Goal: Task Accomplishment & Management: Manage account settings

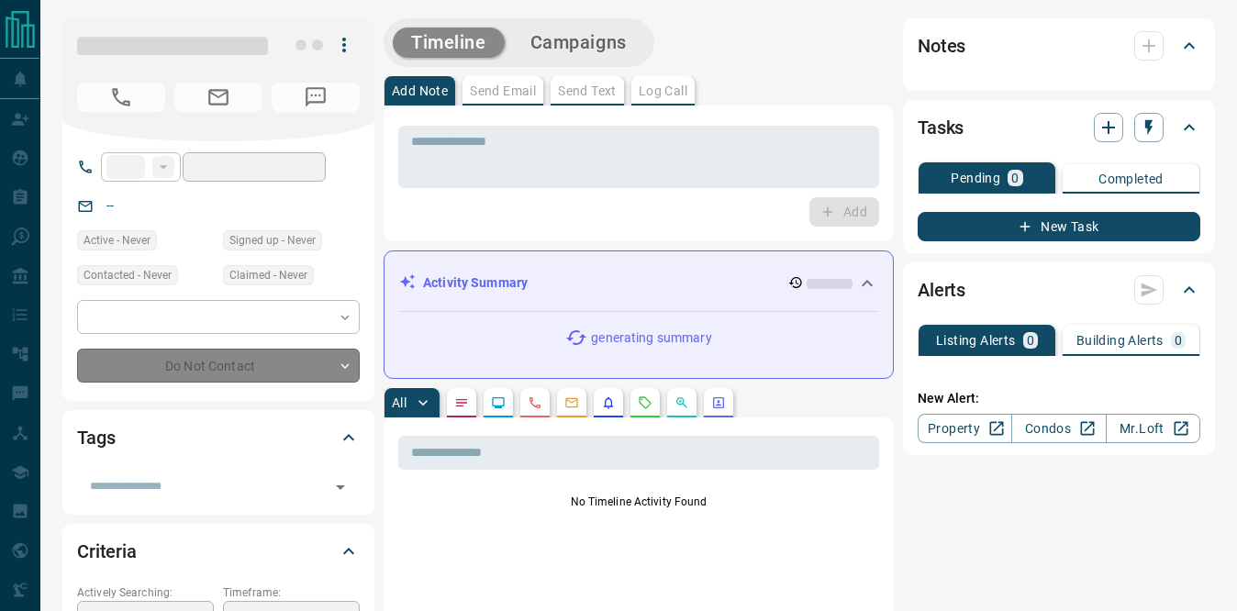
type input "**"
type input "**********"
type input "**"
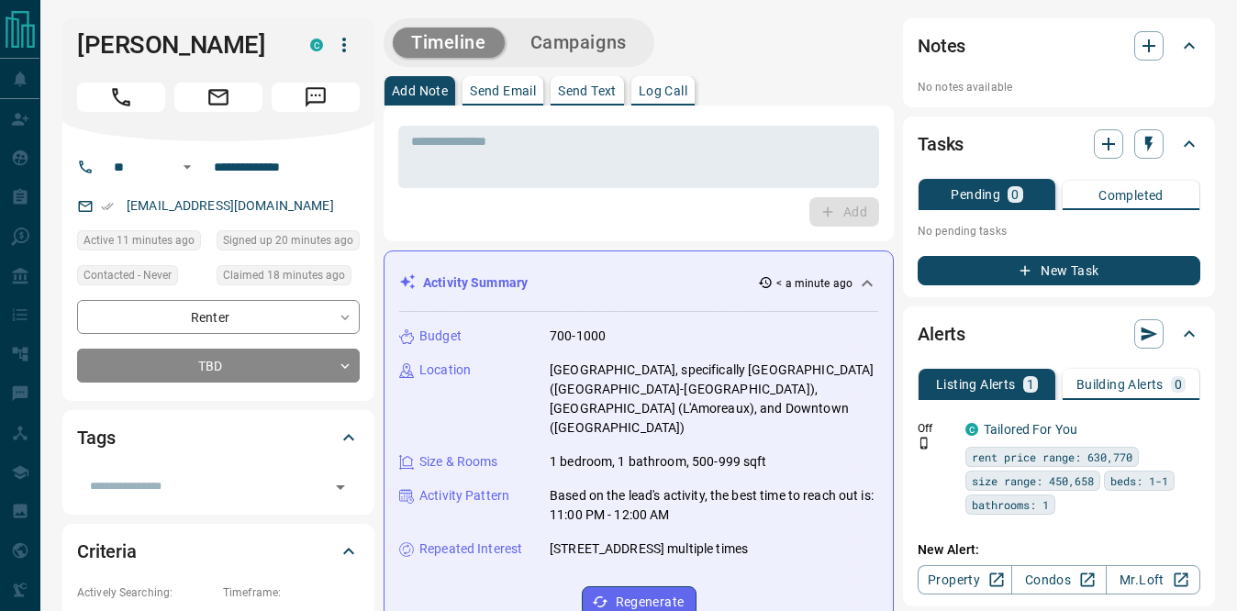
click at [345, 48] on icon "button" at bounding box center [344, 45] width 22 height 22
click at [327, 85] on li "Reassign Lead" at bounding box center [306, 82] width 108 height 28
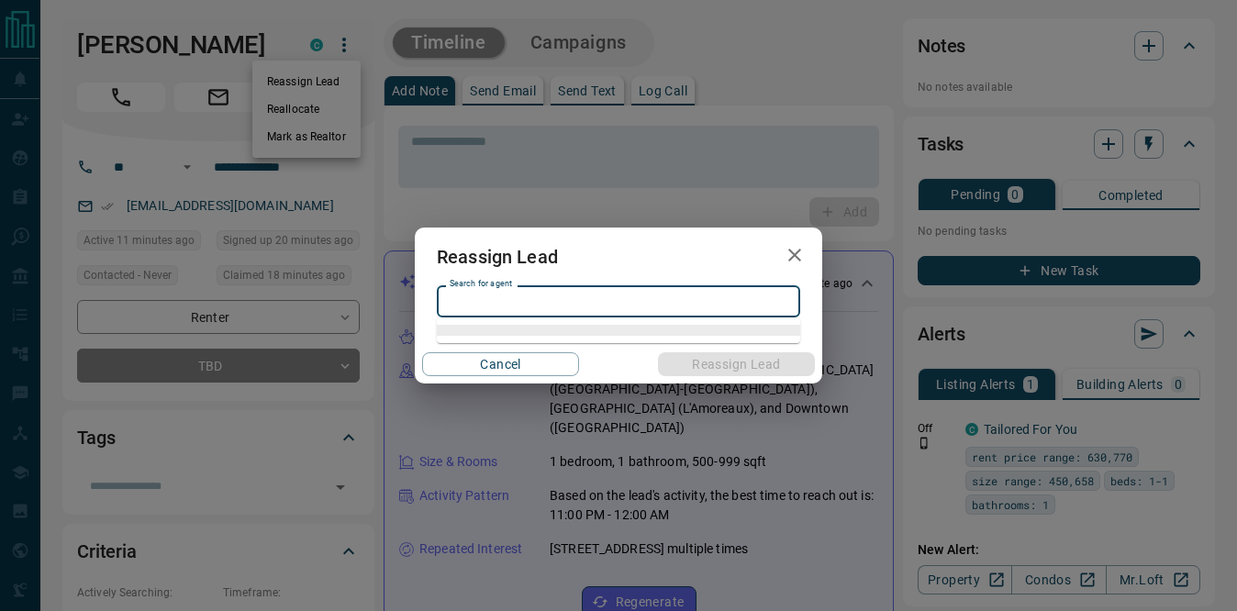
click at [478, 305] on input "Search for agent" at bounding box center [617, 302] width 350 height 20
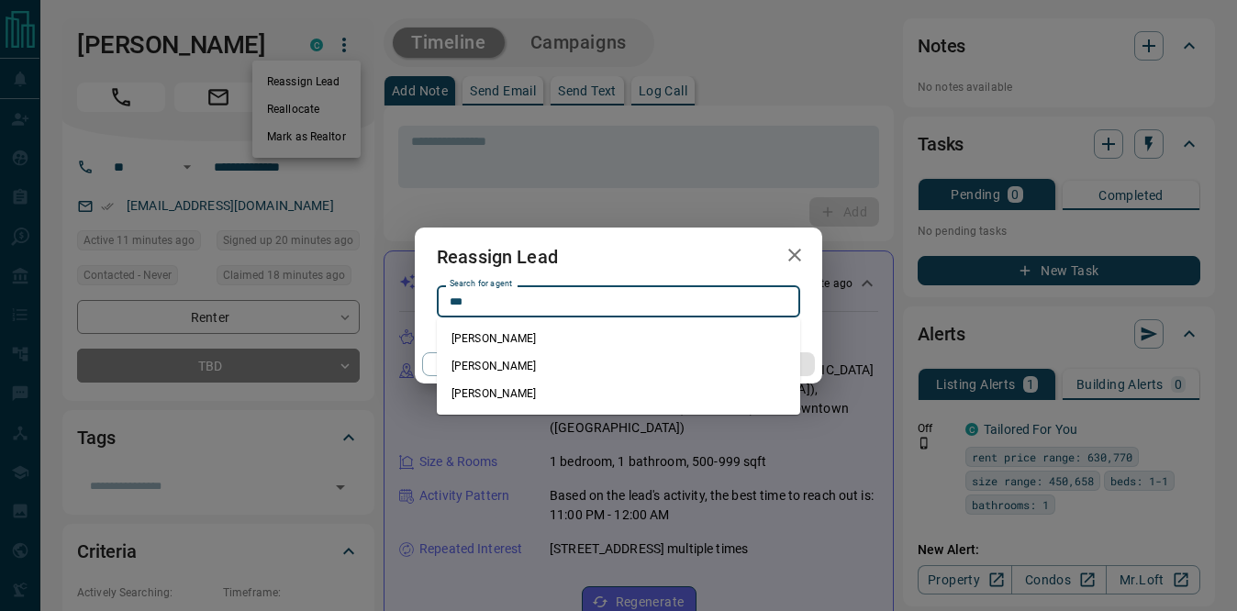
click at [516, 361] on li "[PERSON_NAME]" at bounding box center [618, 366] width 363 height 28
type input "**********"
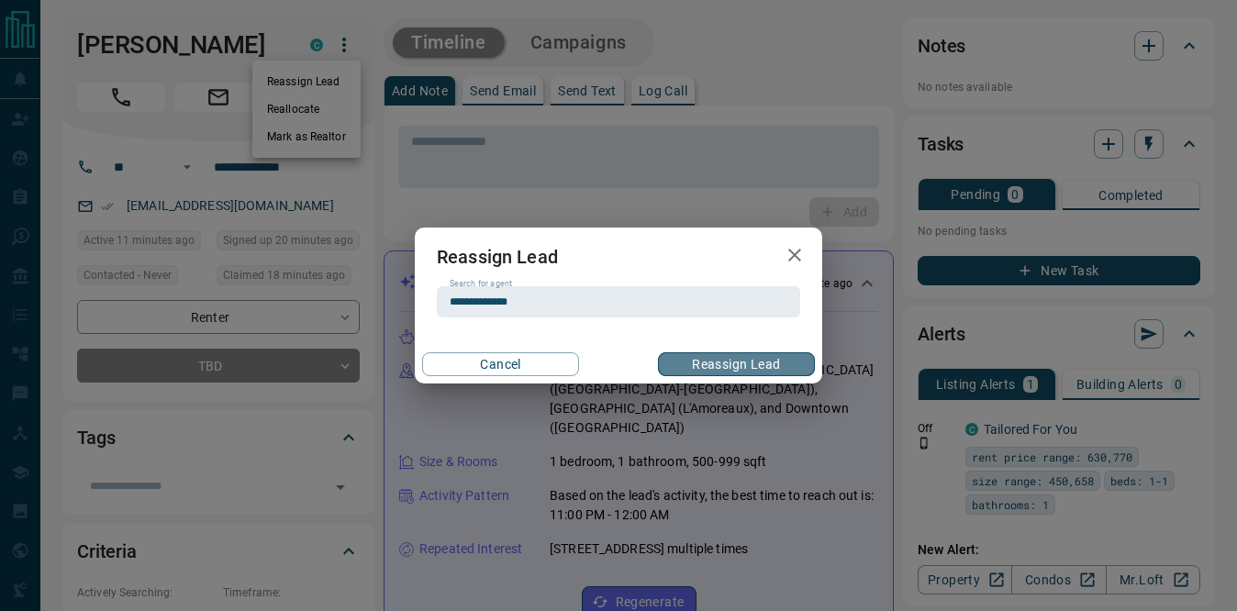
click at [699, 364] on button "Reassign Lead" at bounding box center [736, 364] width 157 height 24
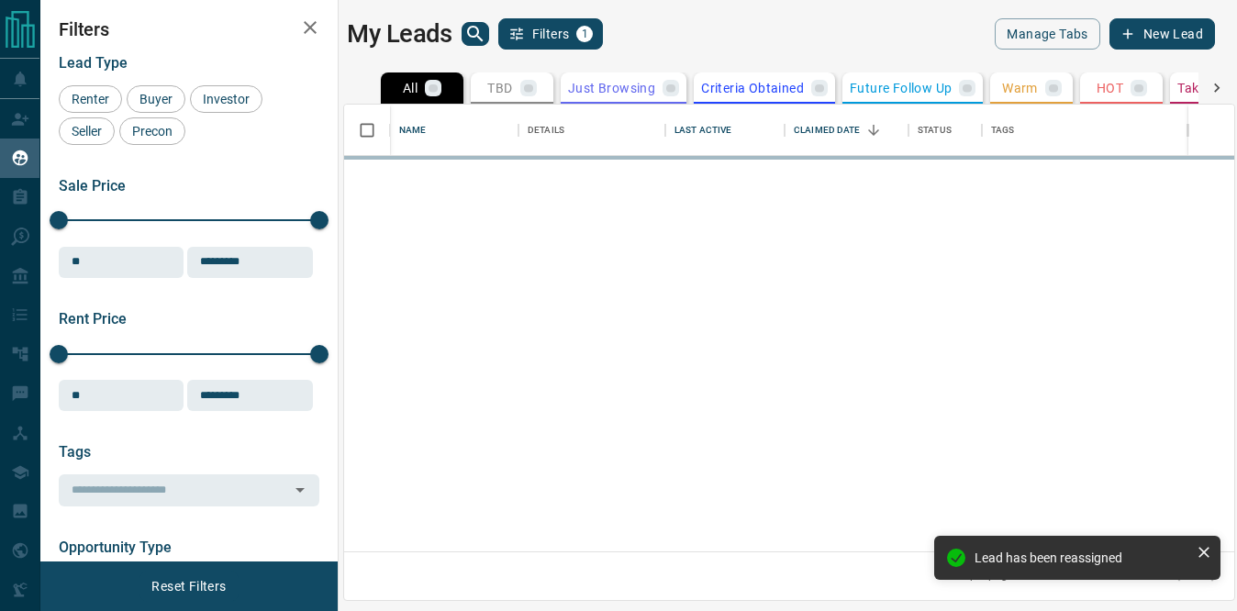
scroll to position [447, 890]
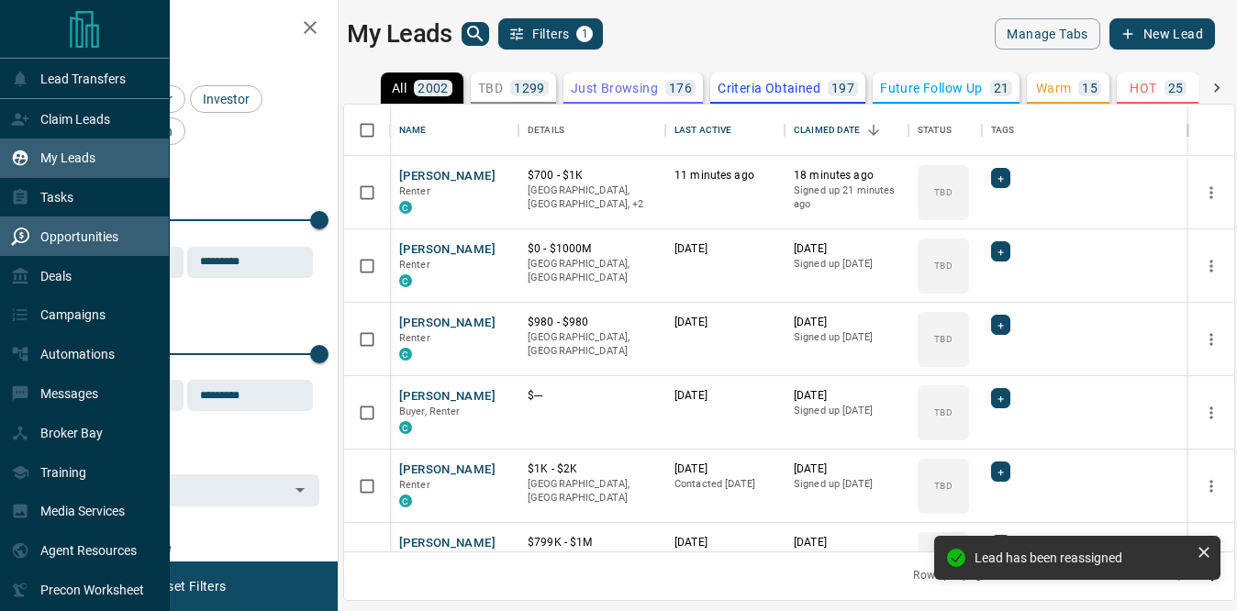
click at [51, 247] on div "Opportunities" at bounding box center [64, 236] width 107 height 30
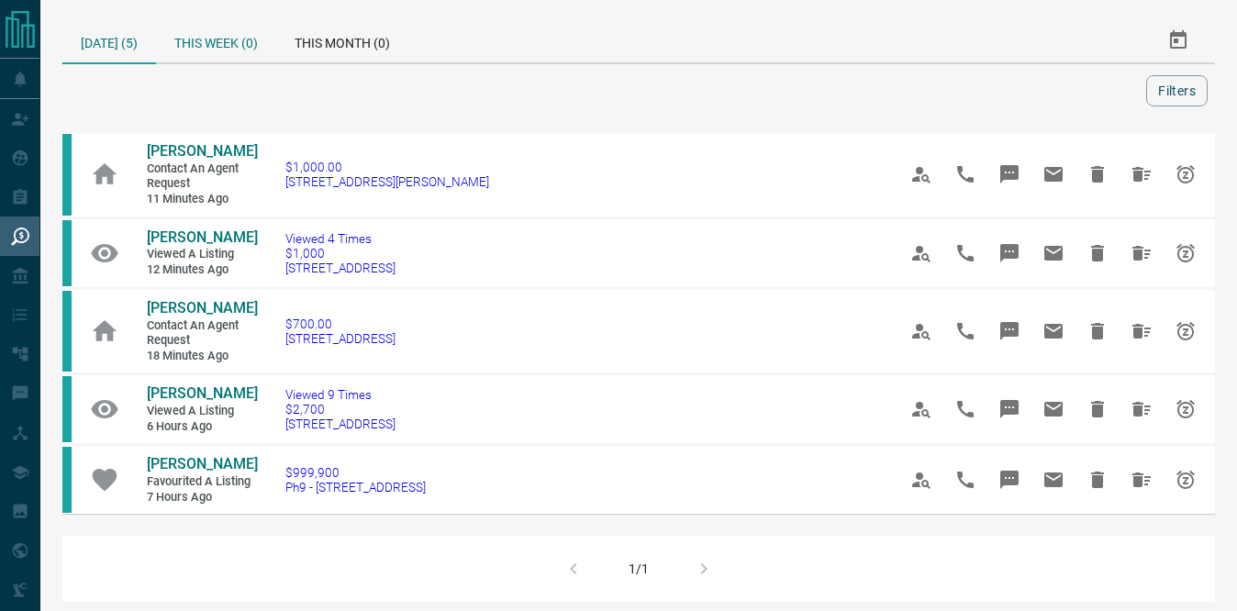
click at [239, 39] on div "This Week (0)" at bounding box center [216, 40] width 120 height 44
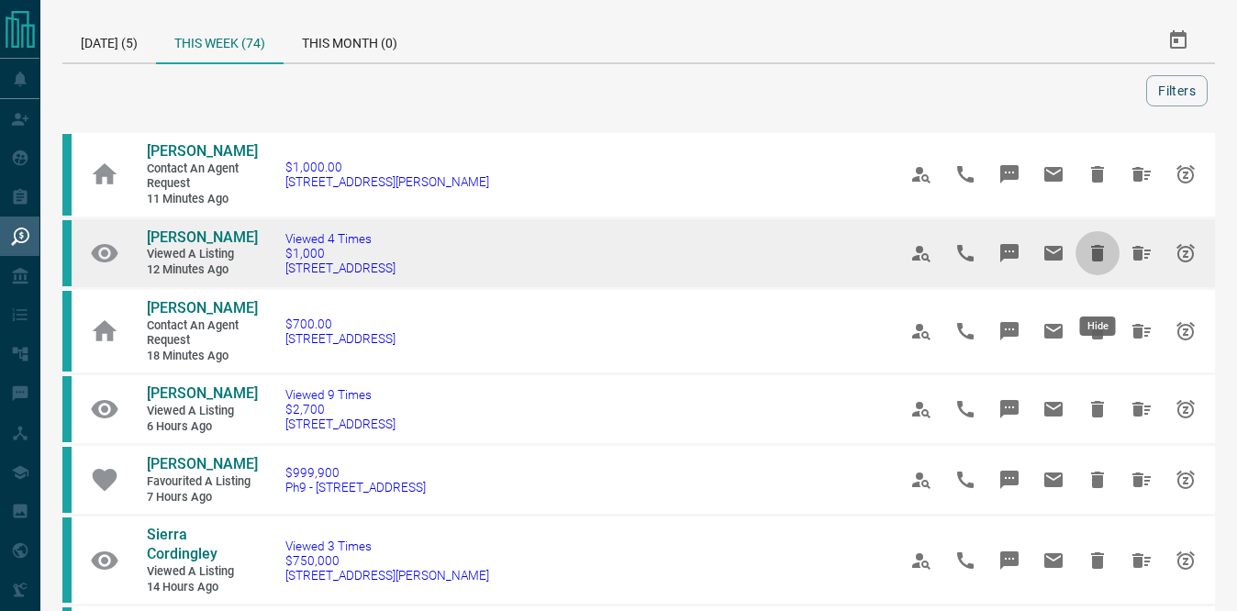
click at [1102, 261] on icon "Hide" at bounding box center [1097, 253] width 13 height 17
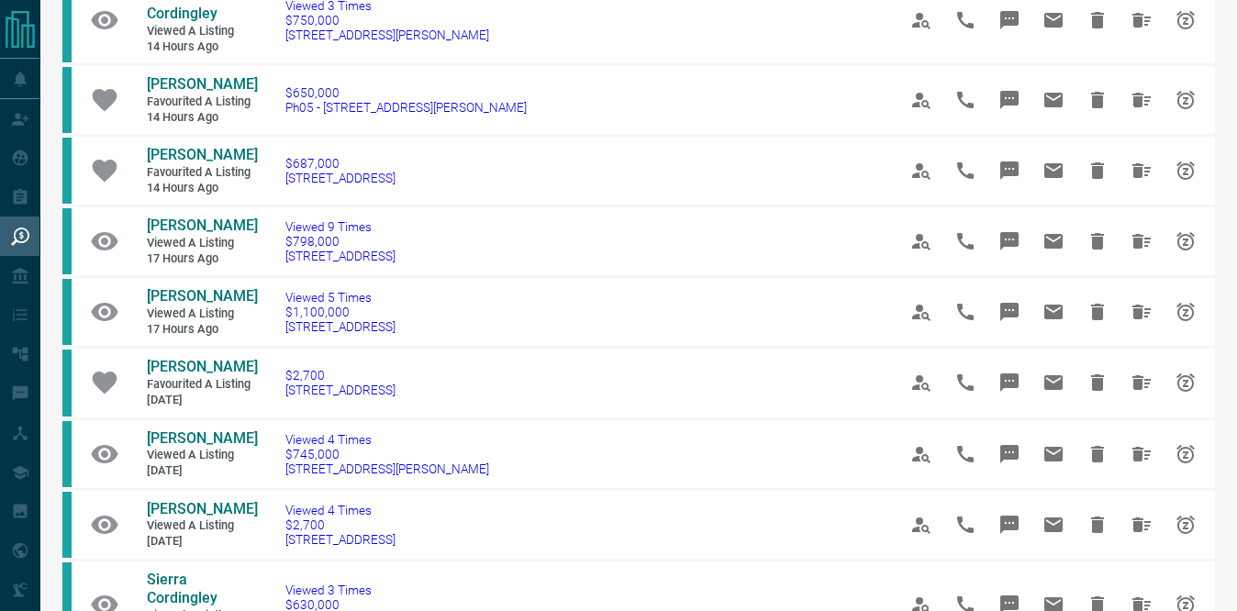
scroll to position [471, 0]
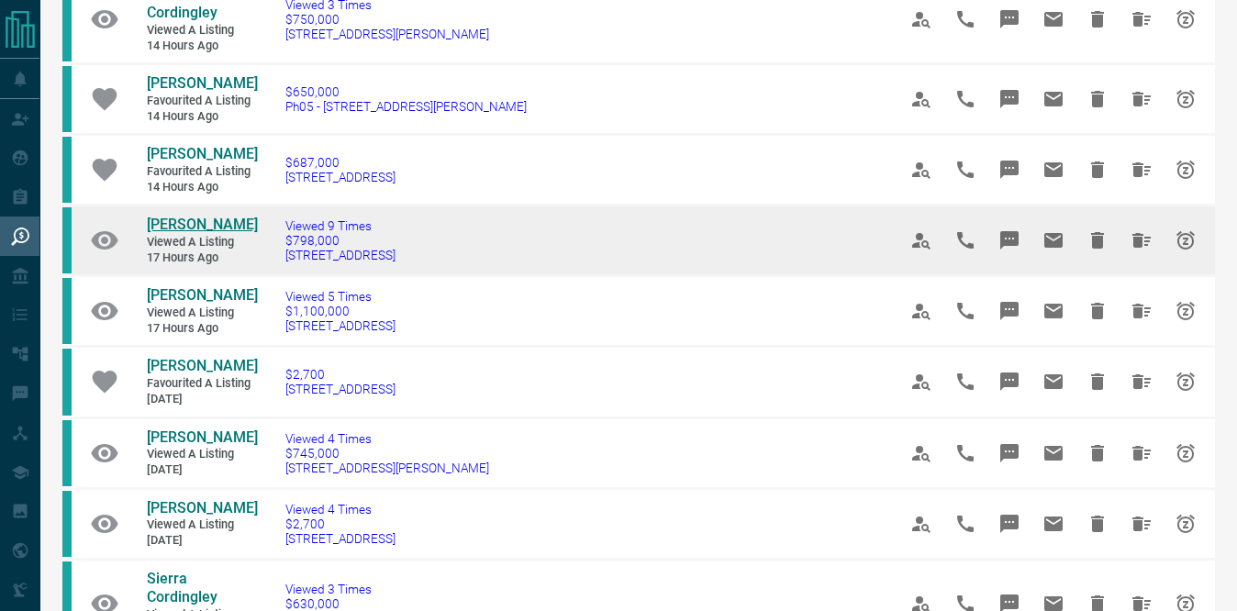
click at [200, 233] on span "[PERSON_NAME]" at bounding box center [202, 224] width 111 height 17
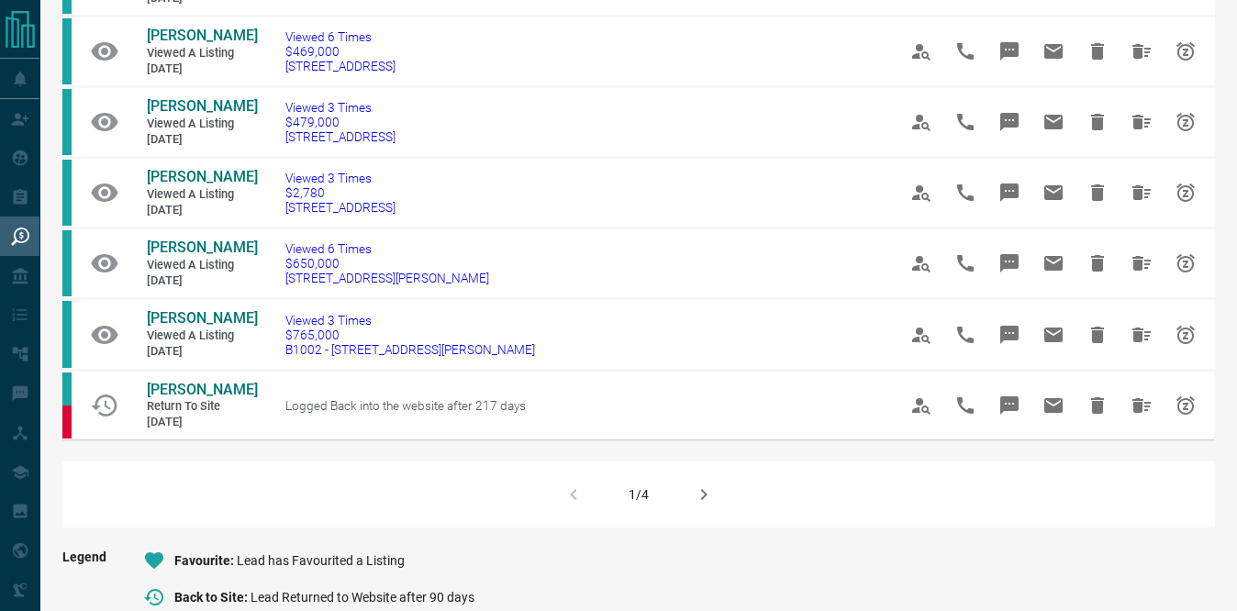
scroll to position [1195, 0]
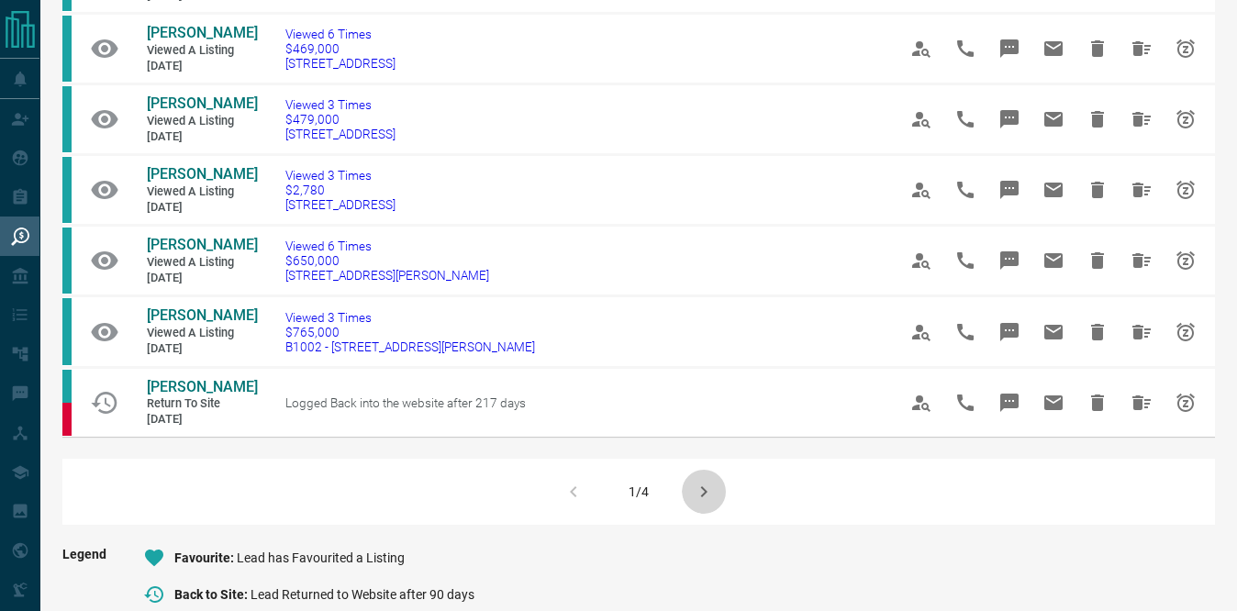
click at [702, 503] on icon "button" at bounding box center [704, 492] width 22 height 22
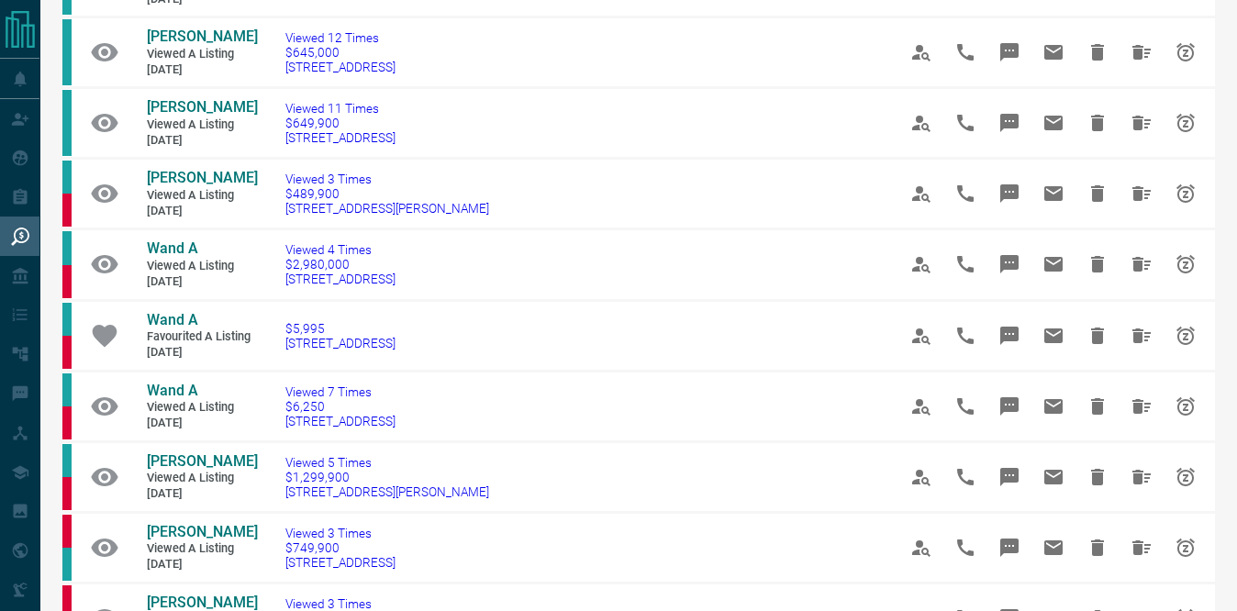
scroll to position [594, 0]
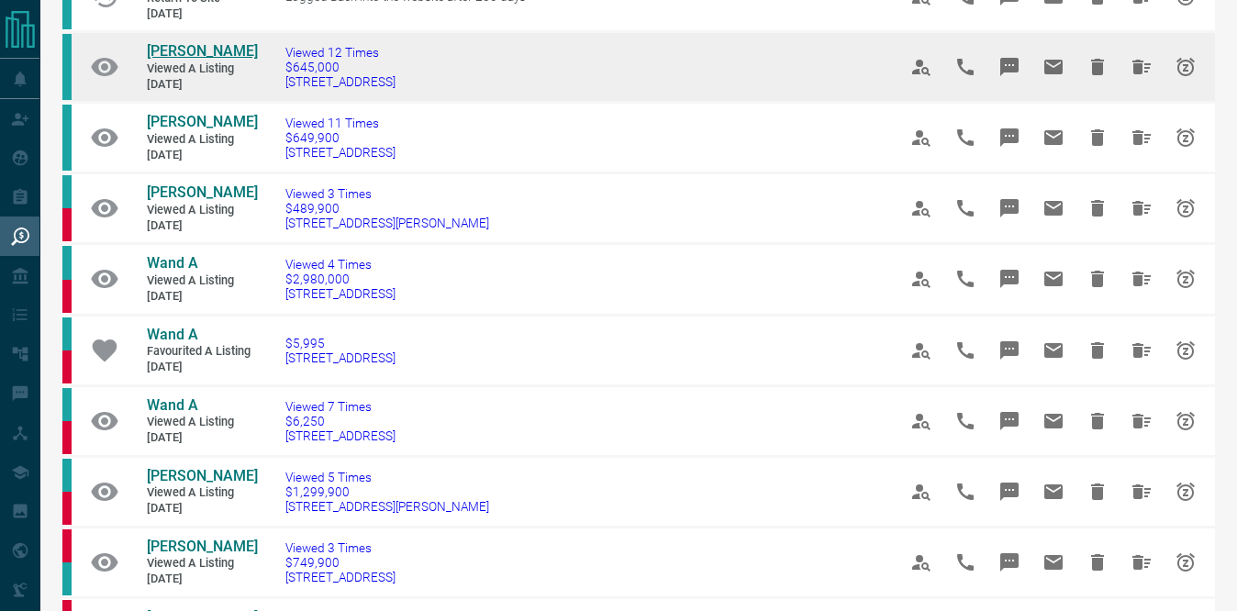
click at [201, 60] on span "[PERSON_NAME]" at bounding box center [202, 50] width 111 height 17
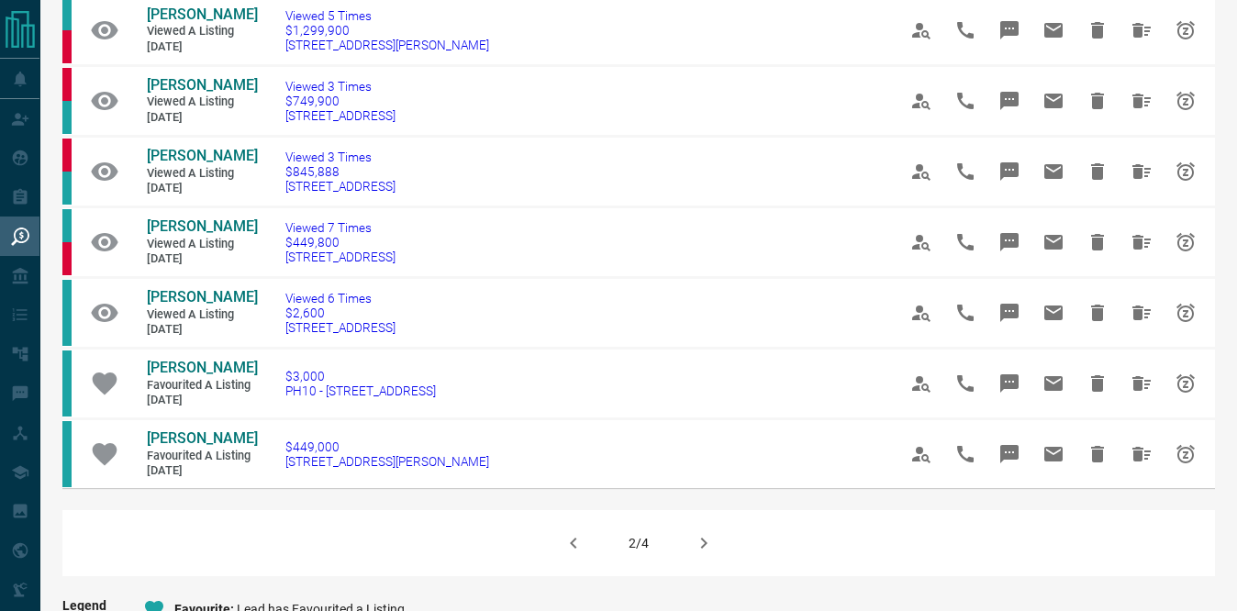
scroll to position [1522, 0]
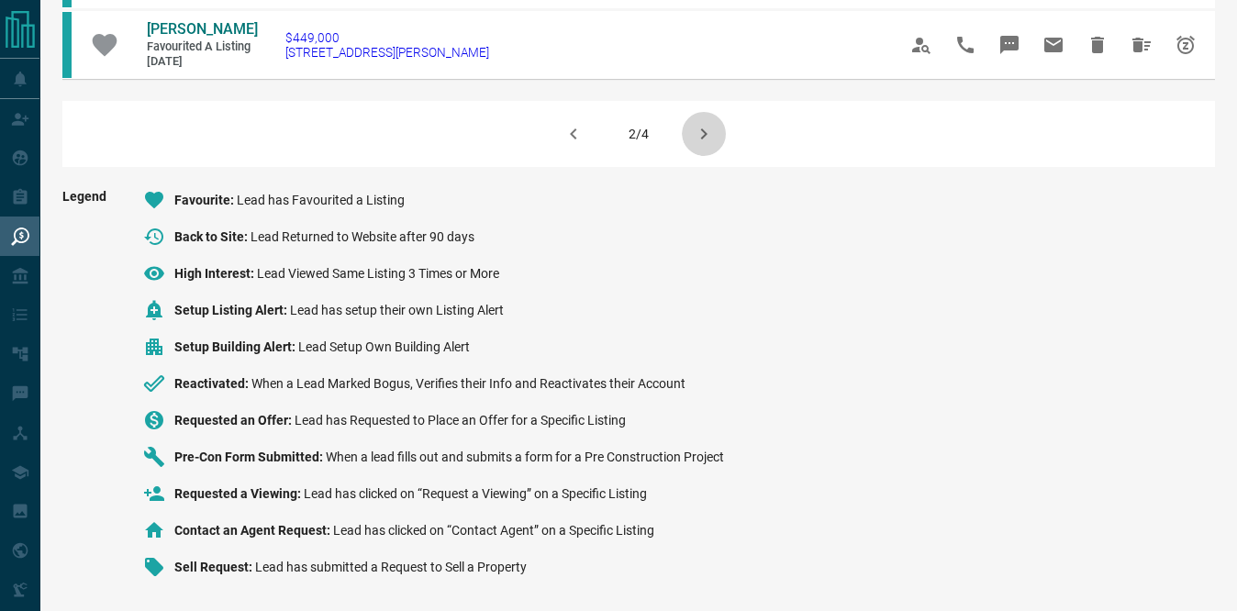
click at [702, 134] on icon "button" at bounding box center [704, 134] width 22 height 22
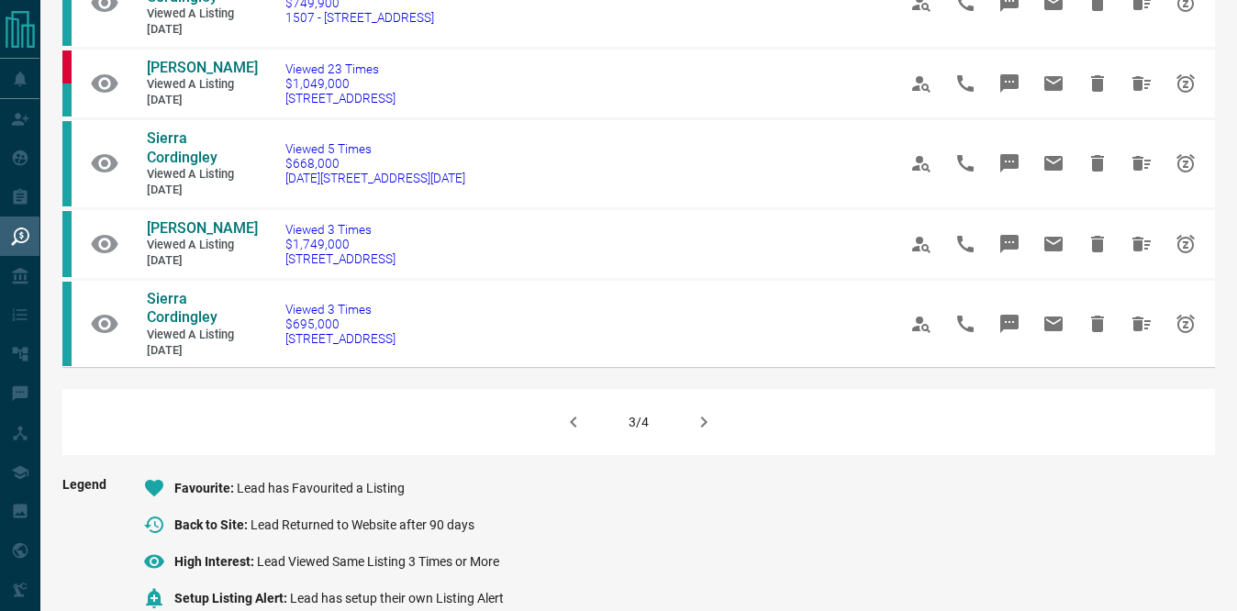
scroll to position [1281, 0]
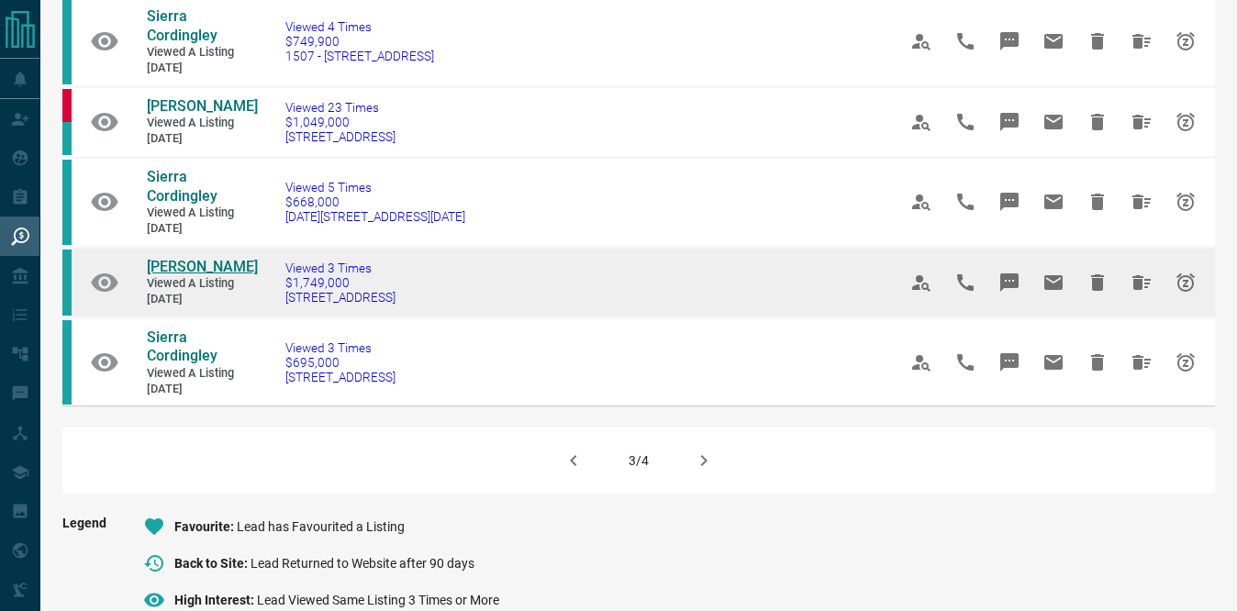
click at [191, 266] on span "[PERSON_NAME]" at bounding box center [202, 266] width 111 height 17
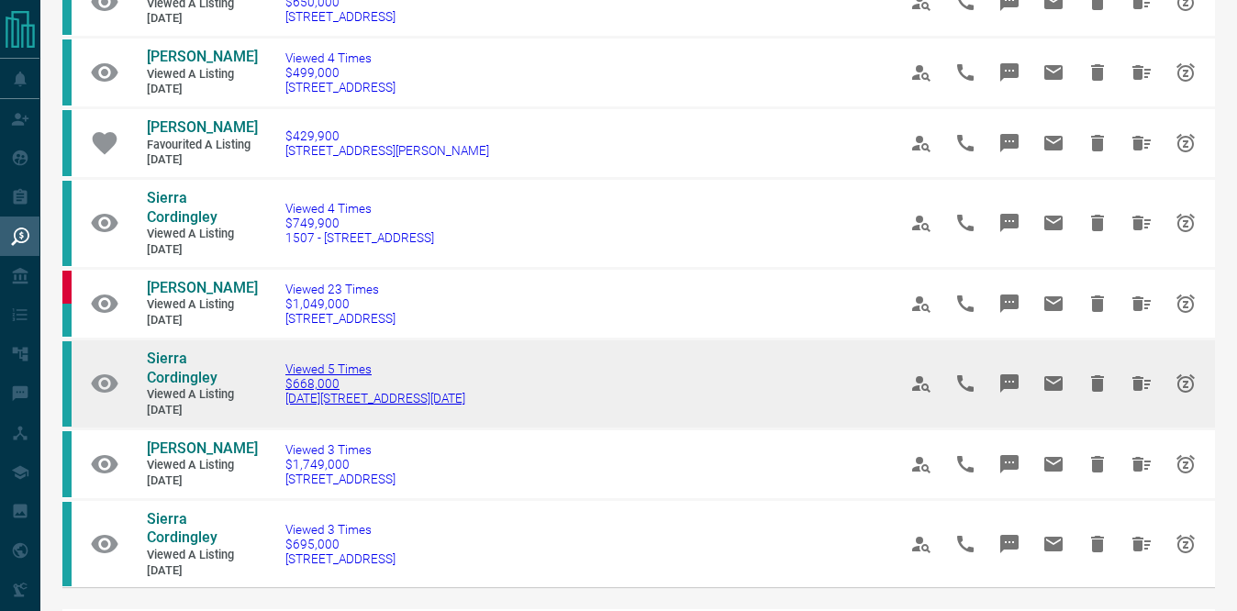
scroll to position [1095, 0]
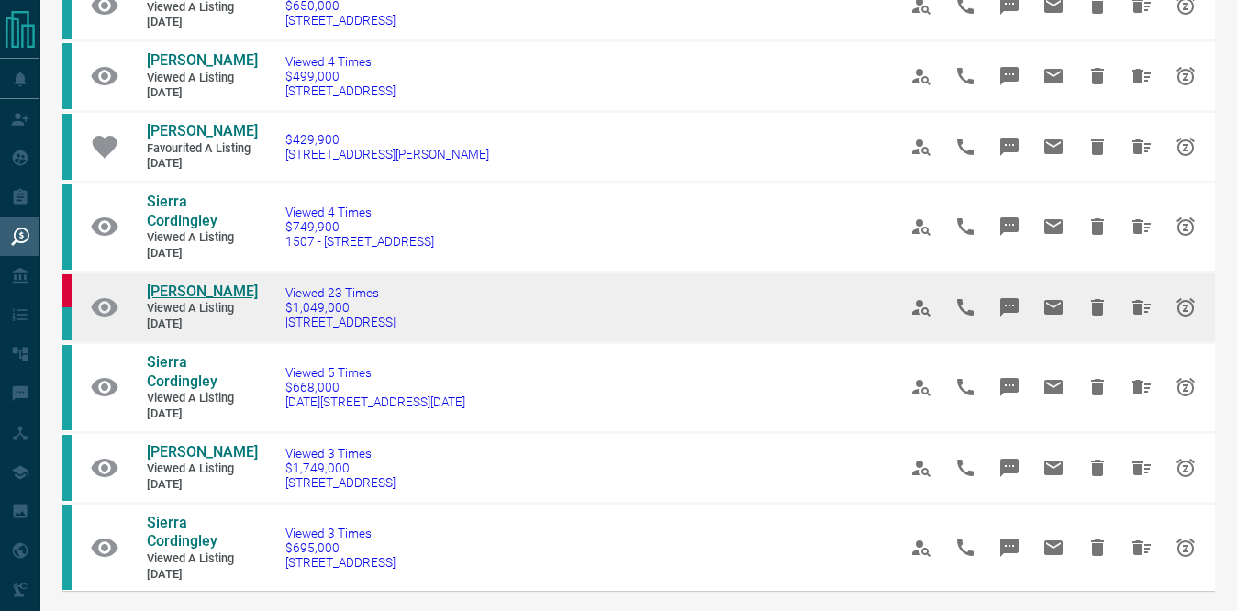
click at [226, 293] on span "[PERSON_NAME]" at bounding box center [202, 291] width 111 height 17
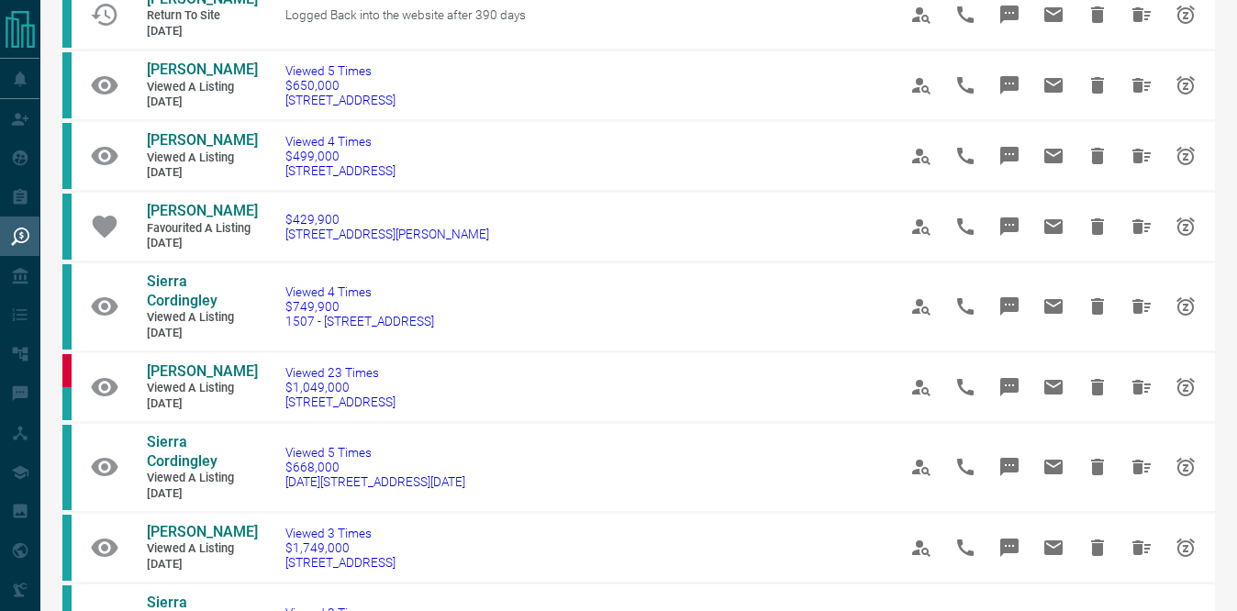
scroll to position [1608, 0]
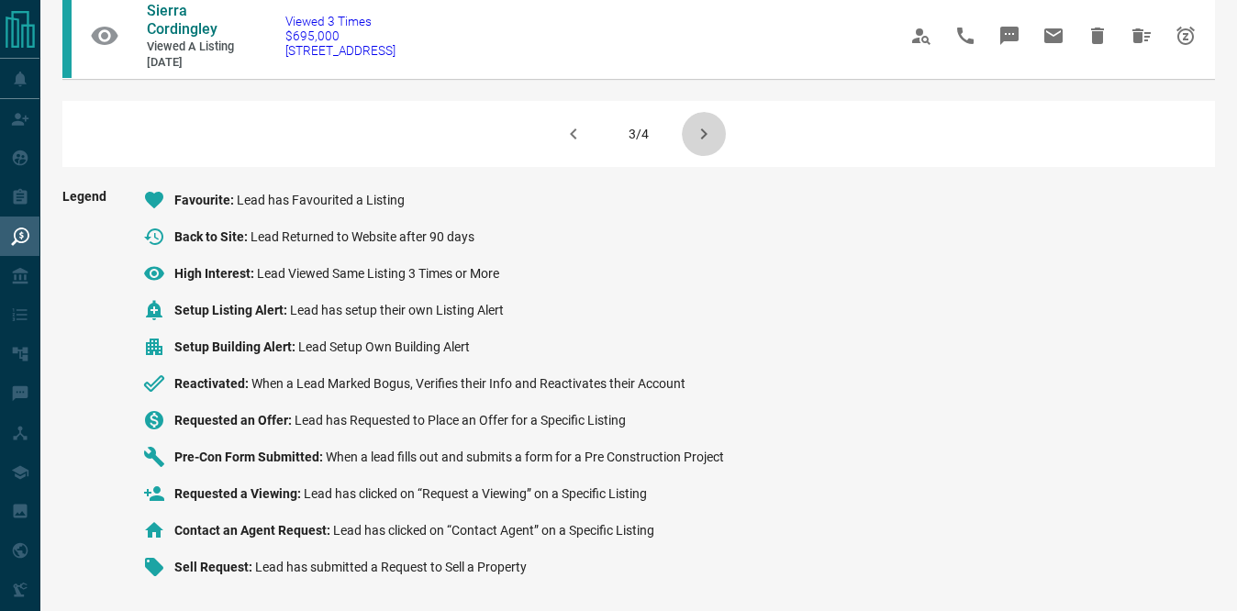
click at [701, 133] on icon "button" at bounding box center [704, 134] width 22 height 22
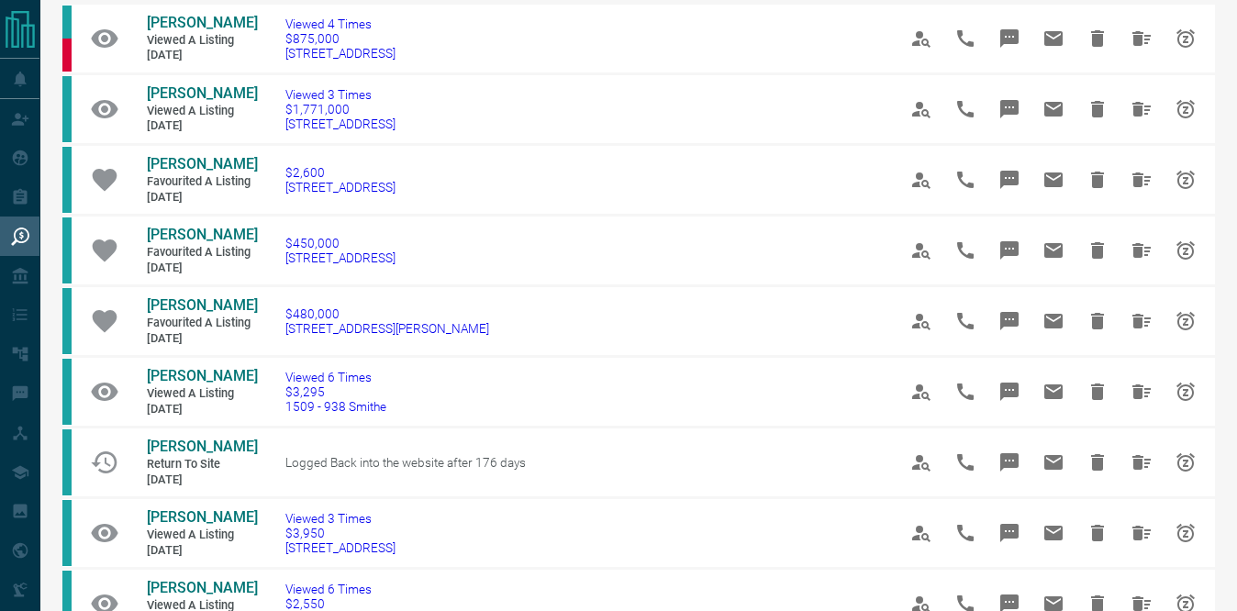
scroll to position [0, 0]
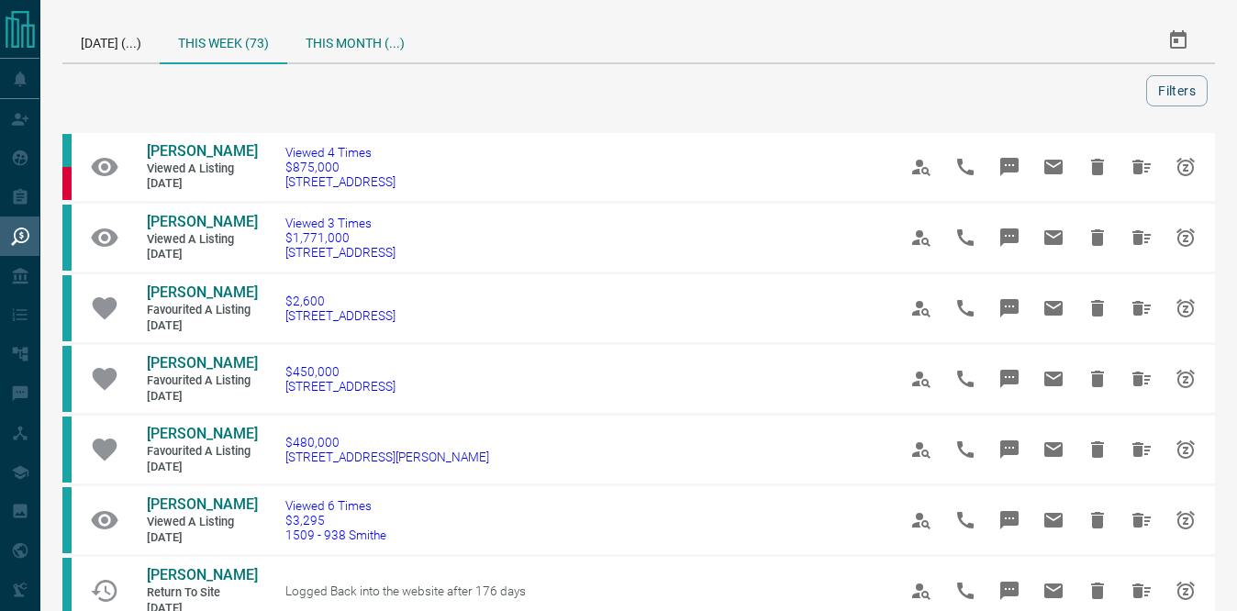
click at [365, 38] on div "This Month (...)" at bounding box center [355, 40] width 136 height 44
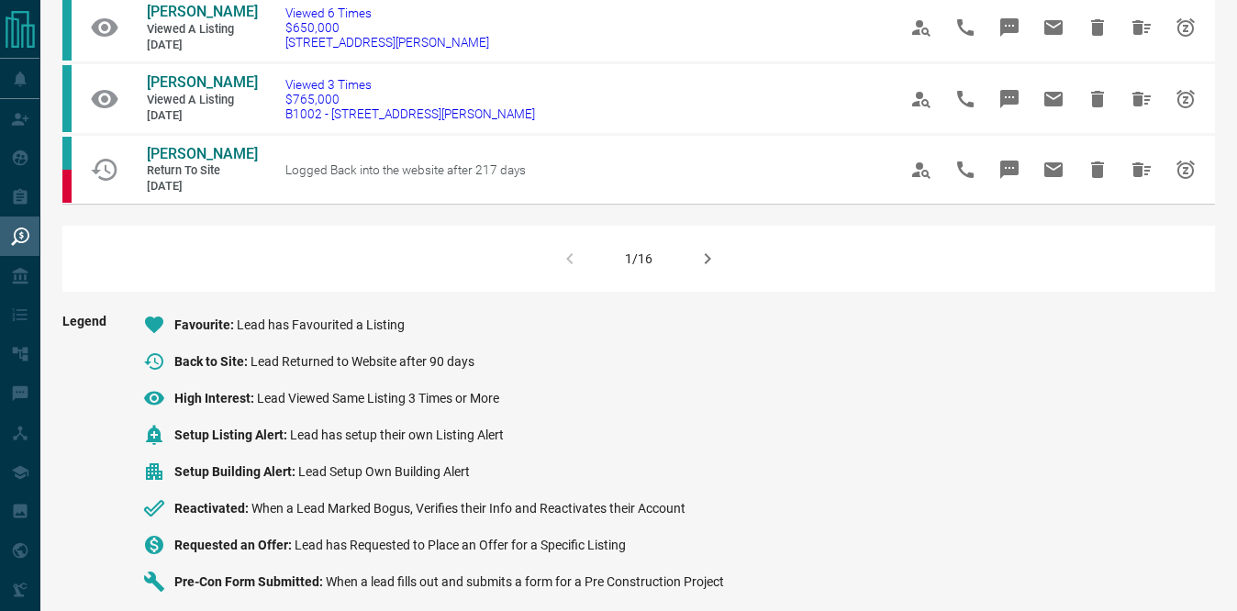
scroll to position [1591, 0]
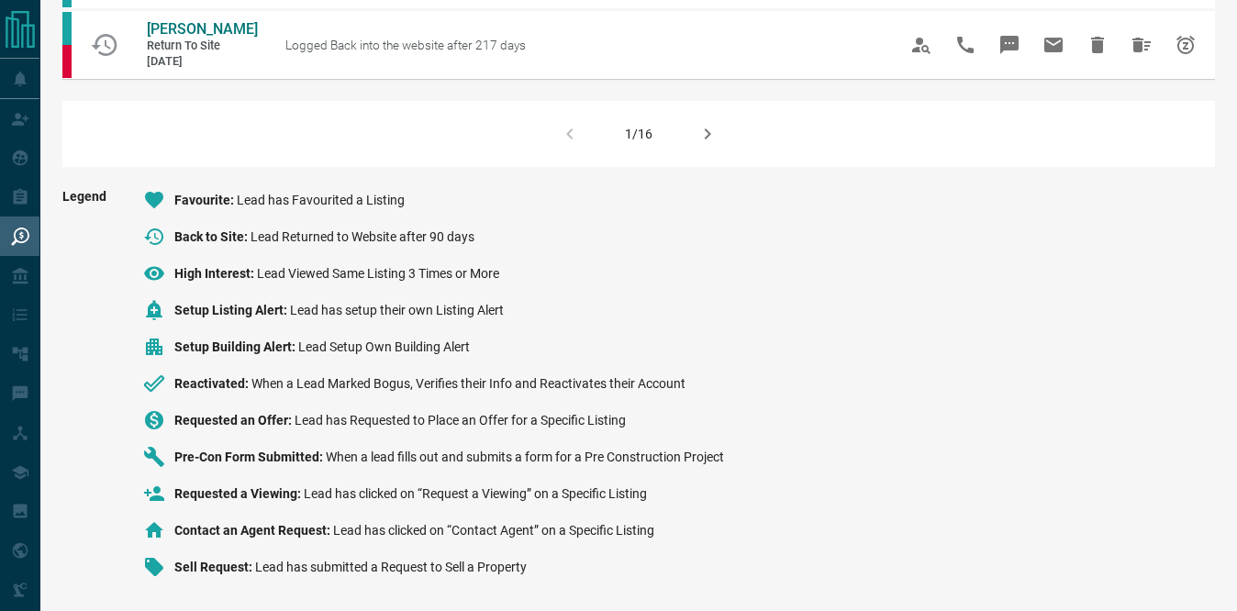
click at [705, 134] on icon "button" at bounding box center [707, 134] width 22 height 22
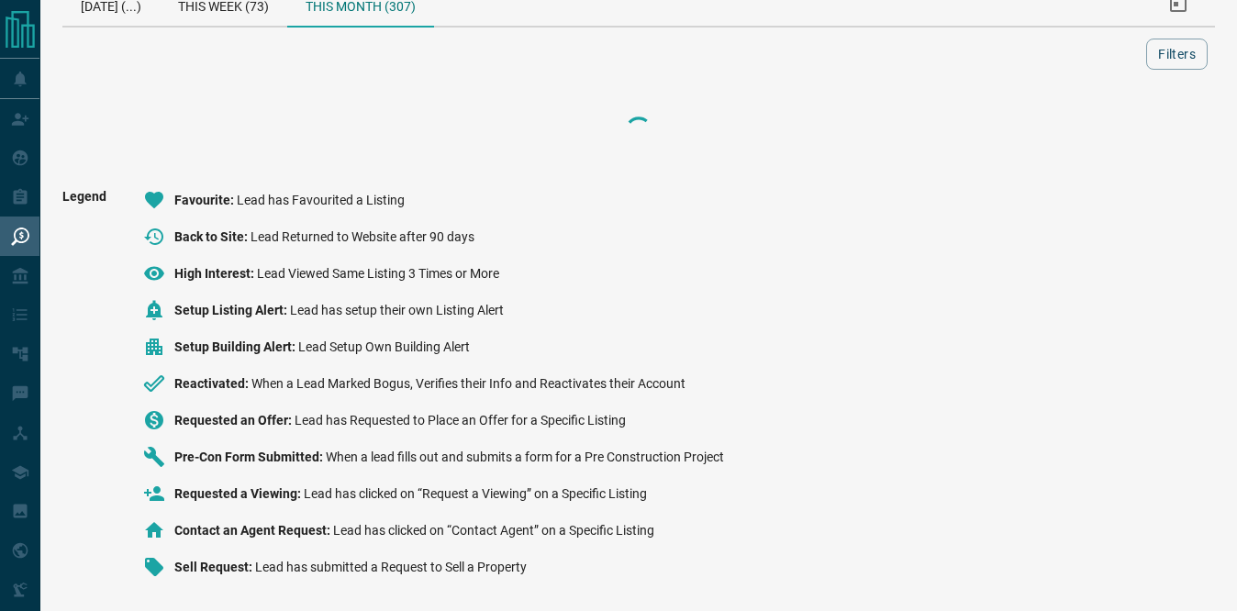
scroll to position [1522, 0]
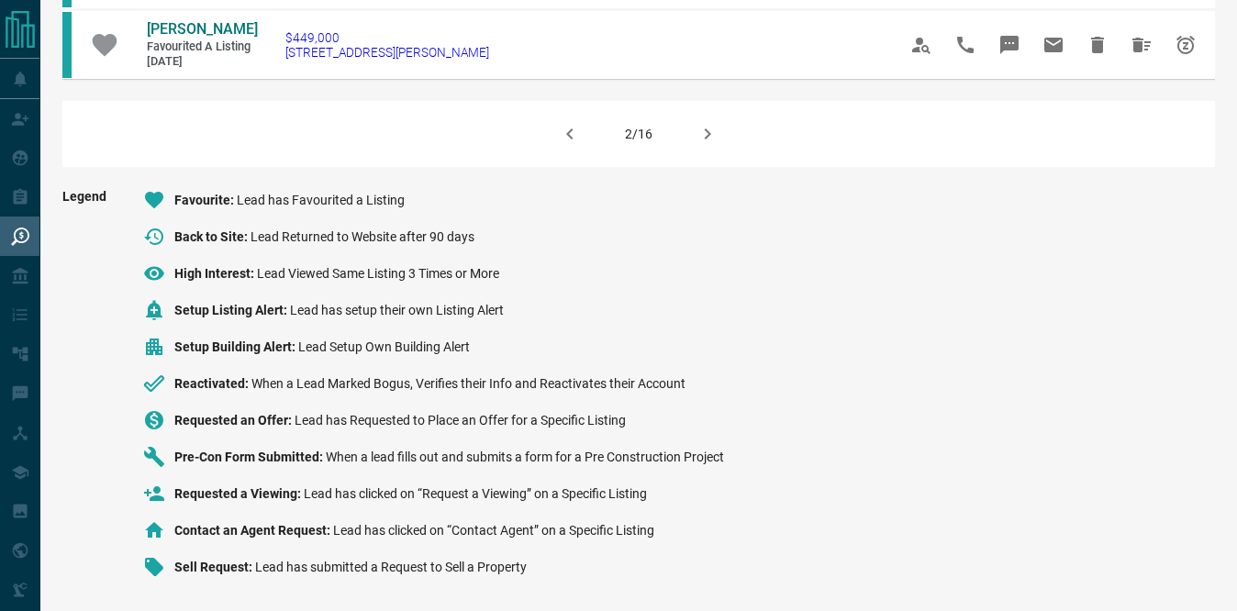
click at [705, 134] on icon "button" at bounding box center [707, 134] width 22 height 22
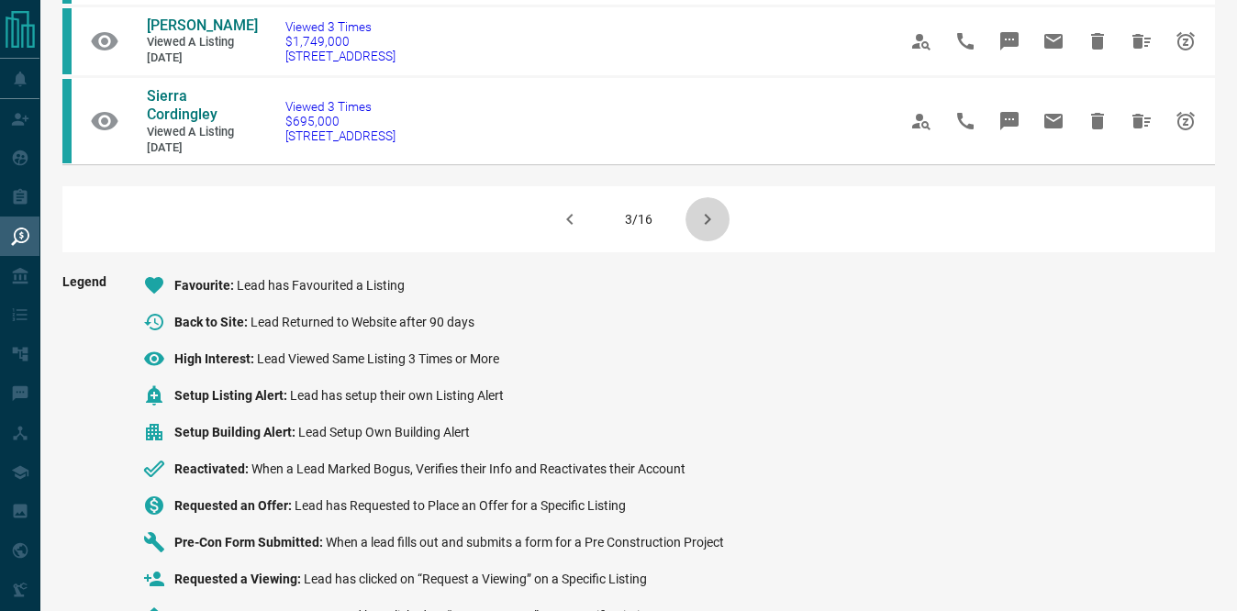
click at [710, 218] on icon "button" at bounding box center [707, 219] width 22 height 22
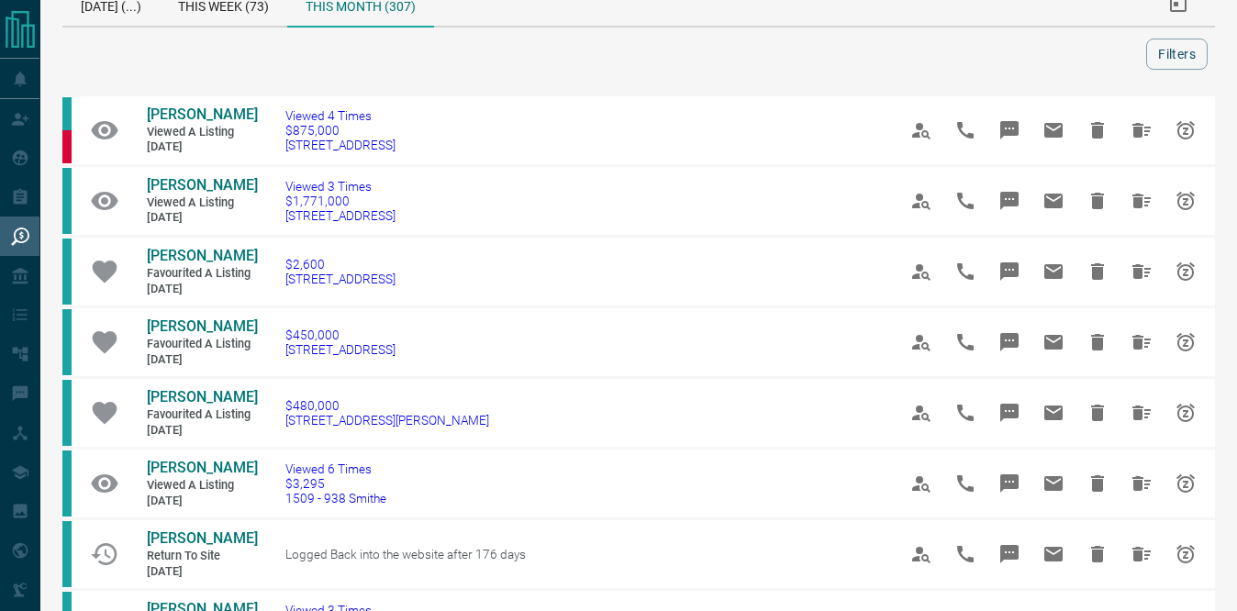
scroll to position [1484, 0]
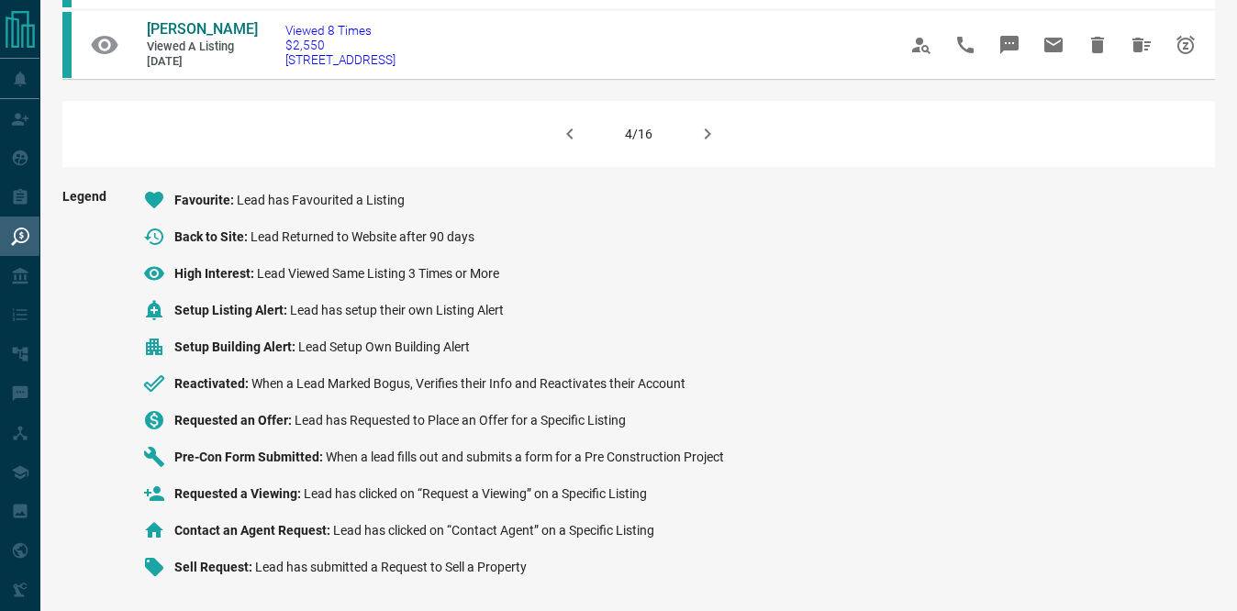
click at [706, 131] on icon "button" at bounding box center [708, 133] width 6 height 11
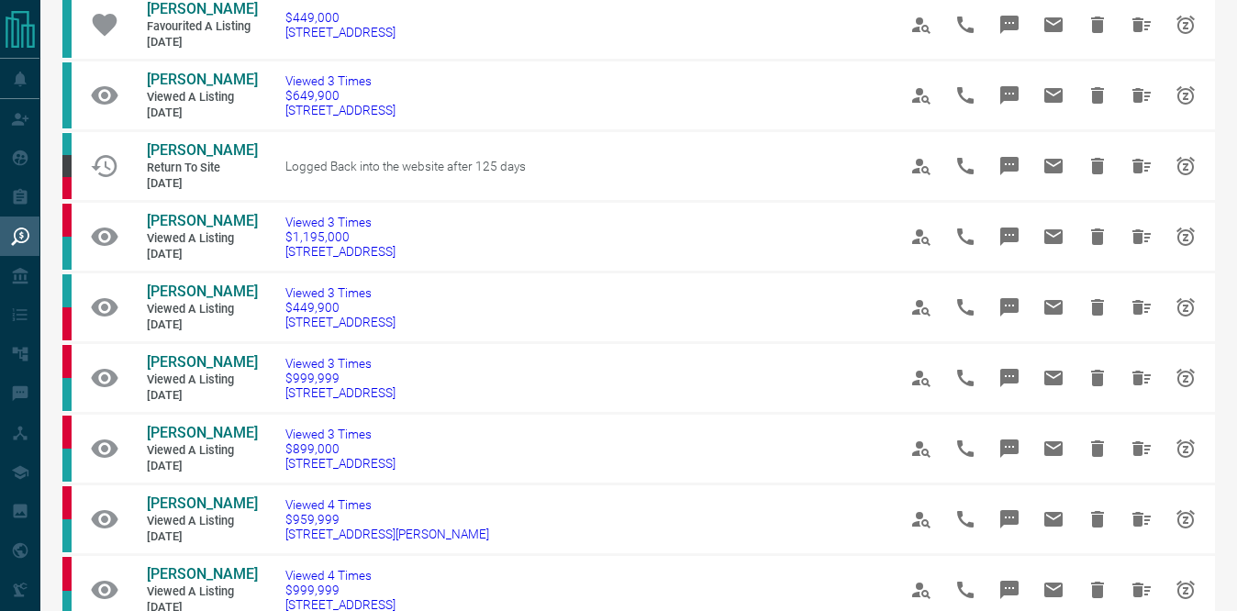
scroll to position [287, 0]
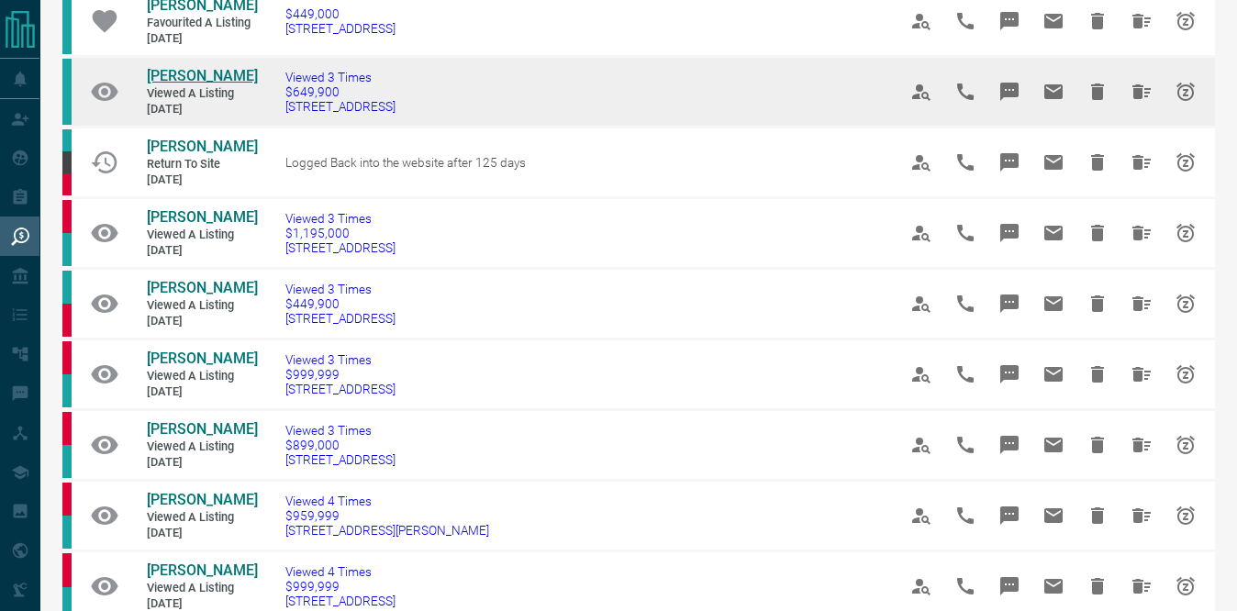
click at [177, 82] on span "[PERSON_NAME]" at bounding box center [202, 75] width 111 height 17
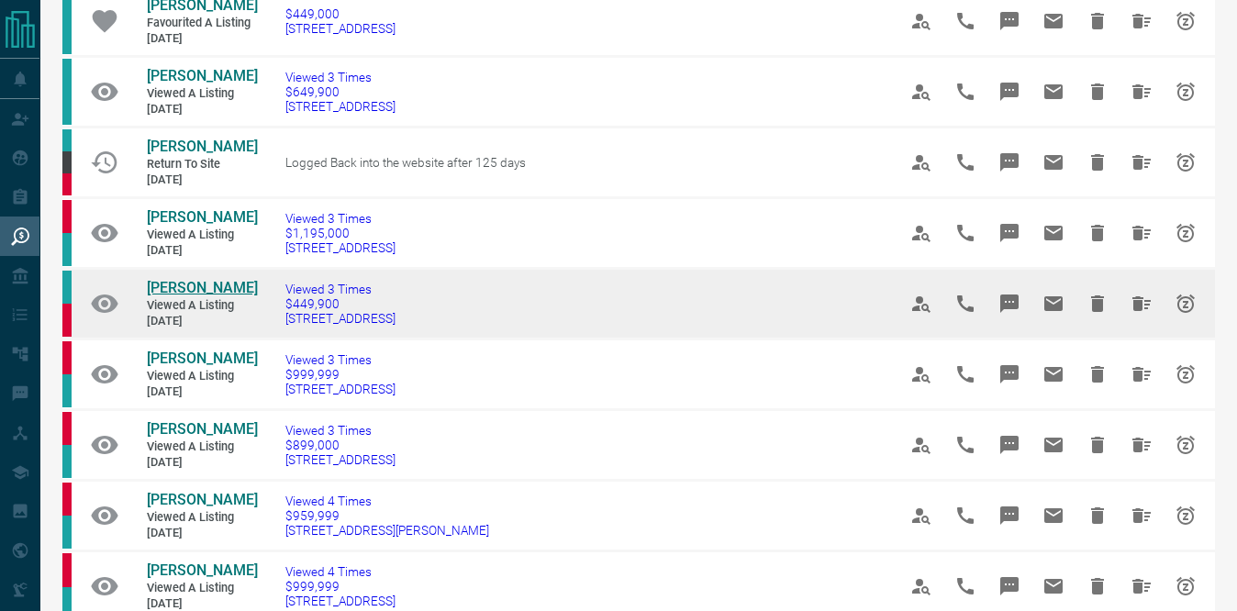
click at [209, 296] on span "[PERSON_NAME]" at bounding box center [202, 287] width 111 height 17
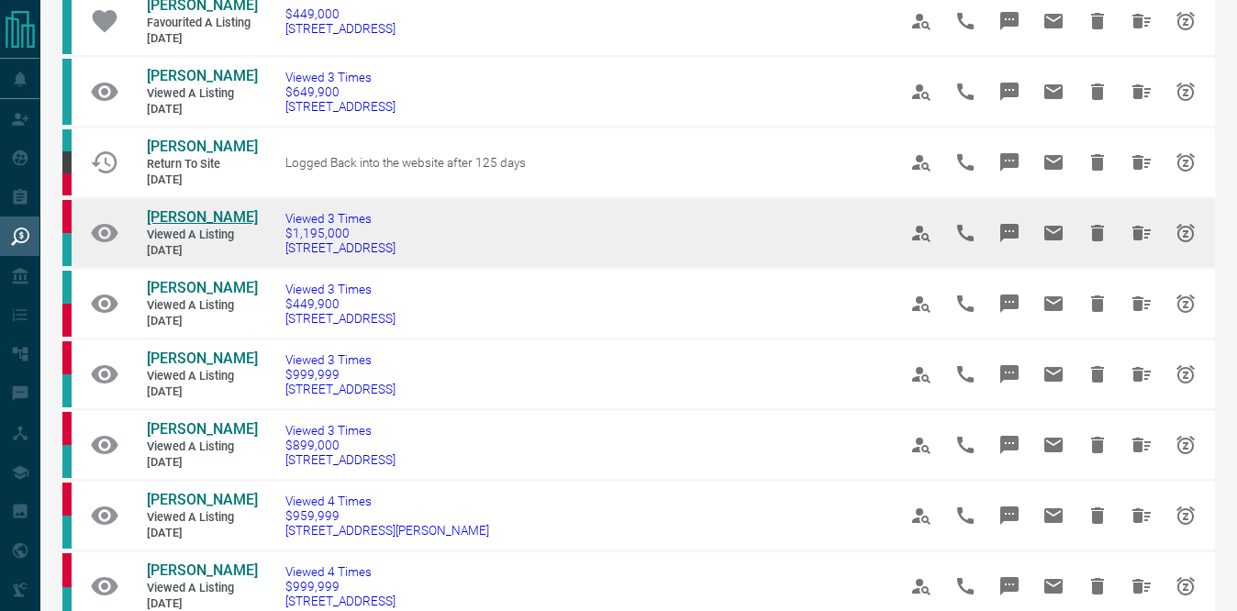
click at [199, 226] on span "[PERSON_NAME]" at bounding box center [202, 216] width 111 height 17
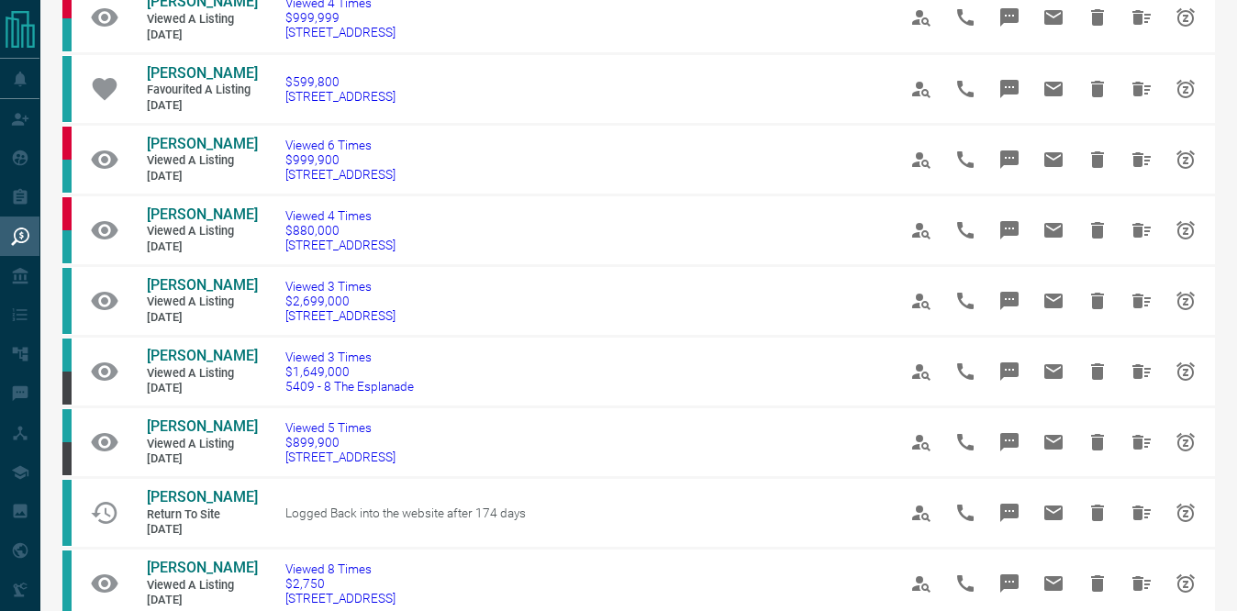
scroll to position [957, 0]
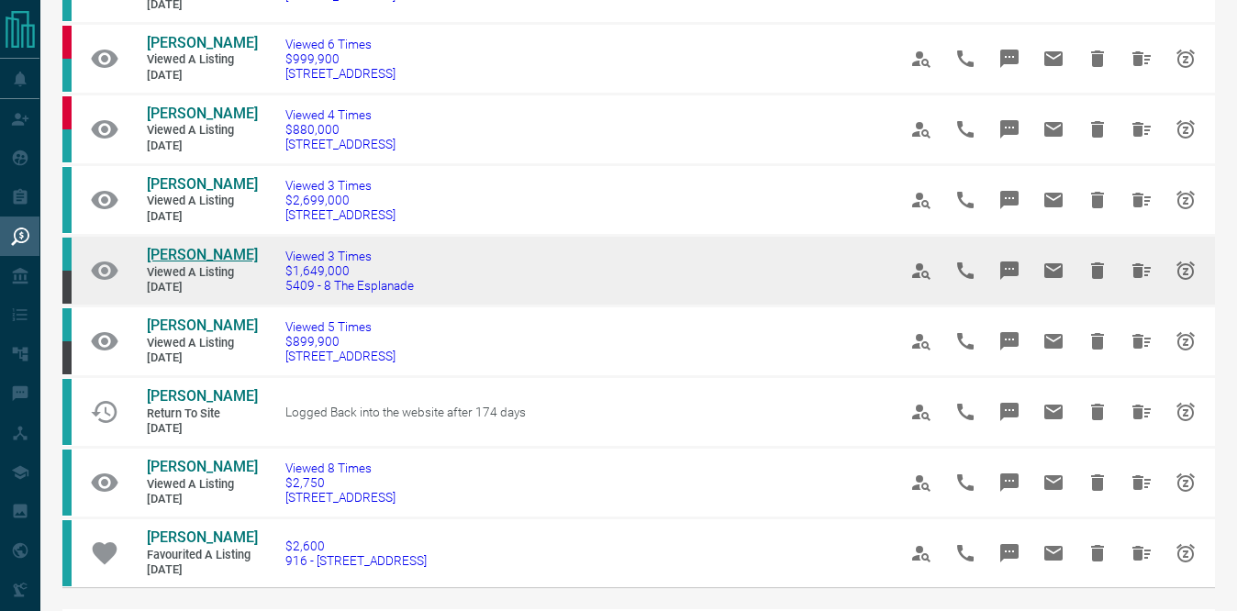
click at [207, 263] on span "[PERSON_NAME]" at bounding box center [202, 254] width 111 height 17
